Goal: Task Accomplishment & Management: Manage account settings

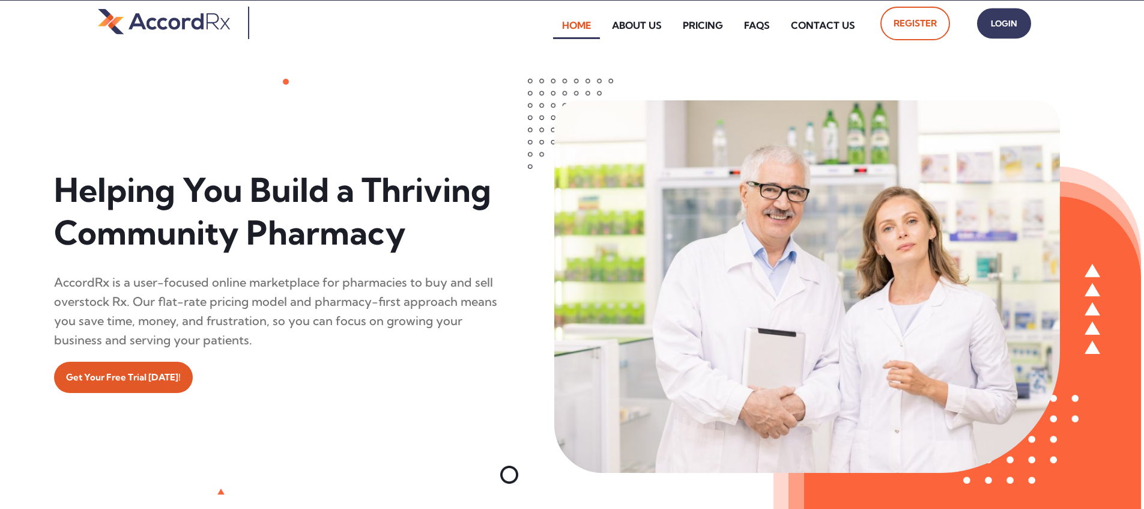
click at [548, 28] on span "Login" at bounding box center [1004, 23] width 30 height 17
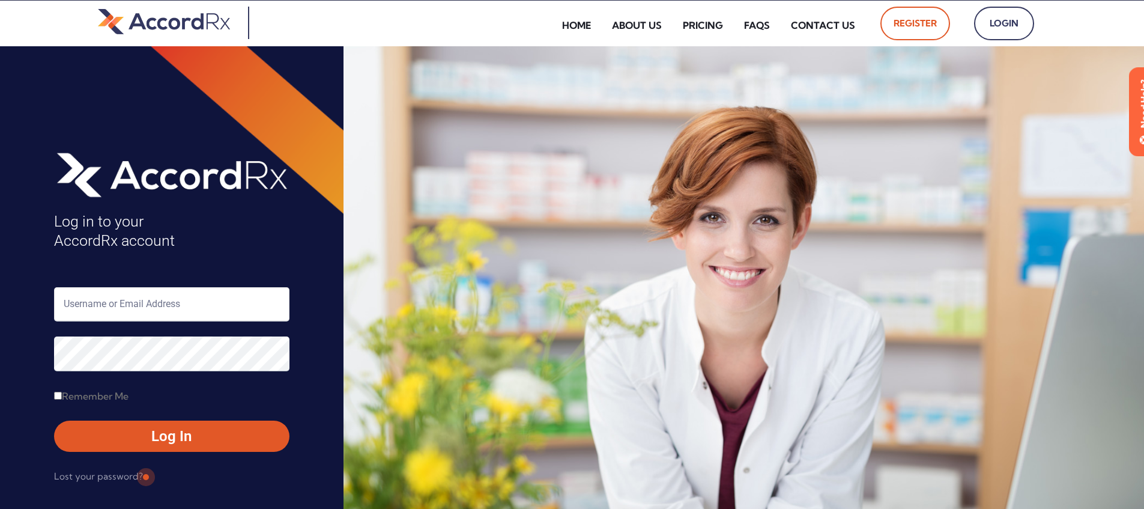
click at [103, 301] on input "text" at bounding box center [171, 304] width 235 height 34
type input "ARX-[PERSON_NAME]"
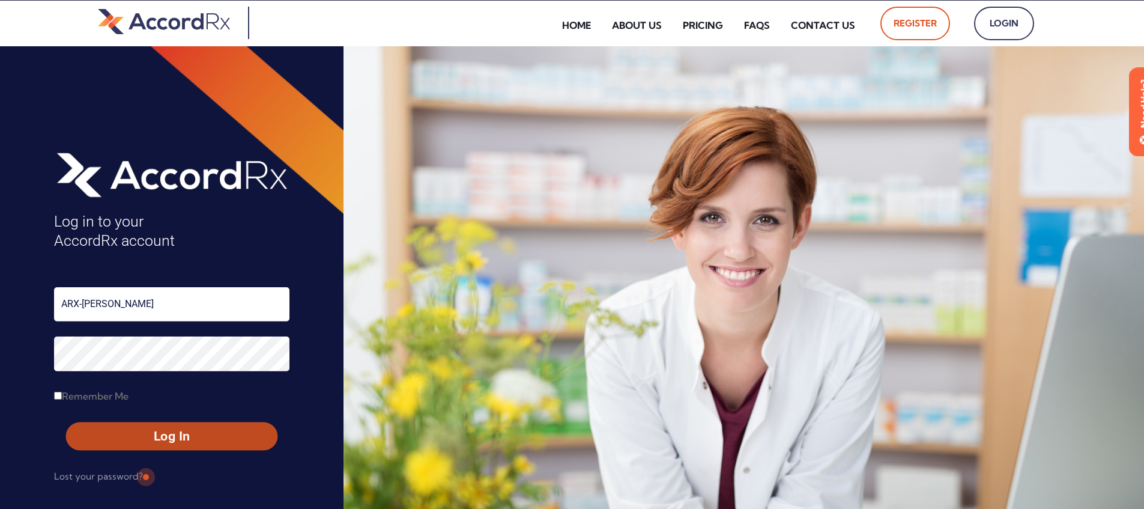
click at [144, 432] on span "Log In" at bounding box center [172, 436] width 190 height 17
